Goal: Information Seeking & Learning: Learn about a topic

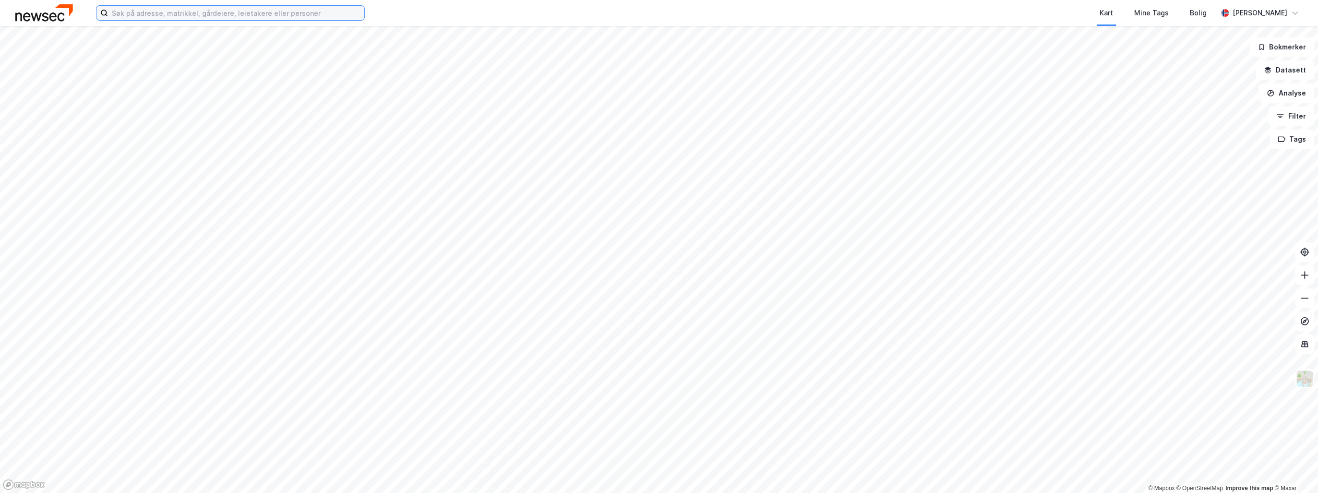
click at [190, 12] on input at bounding box center [236, 13] width 256 height 14
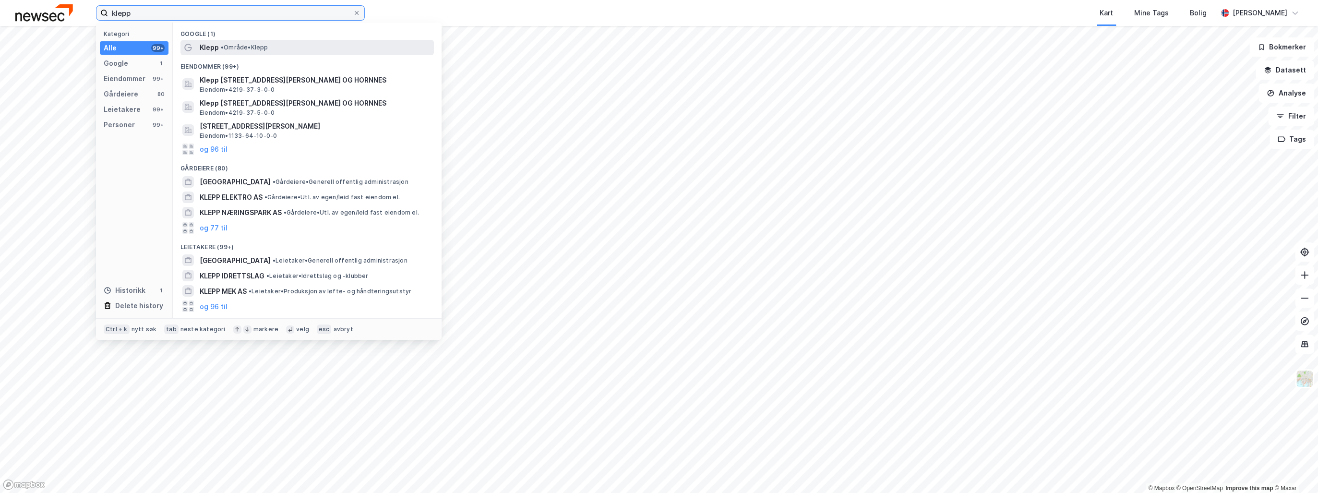
type input "klepp"
click at [215, 44] on span "Klepp" at bounding box center [209, 48] width 19 height 12
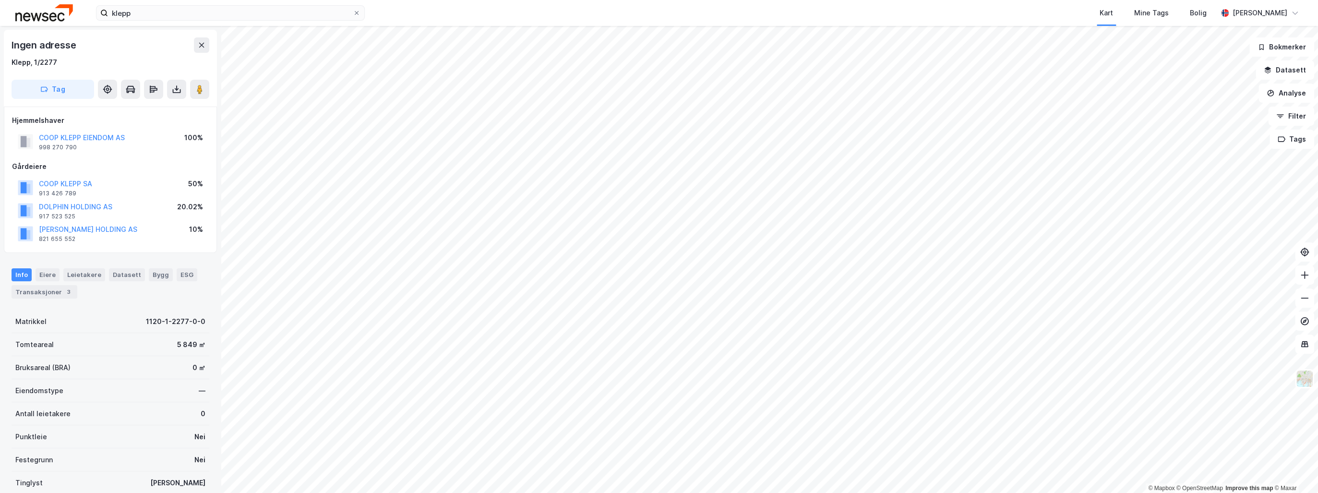
click at [692, 492] on html "klepp Kart Mine Tags Bolig [PERSON_NAME] © Mapbox © OpenStreetMap Improve this …" at bounding box center [659, 246] width 1318 height 493
